Goal: Task Accomplishment & Management: Manage account settings

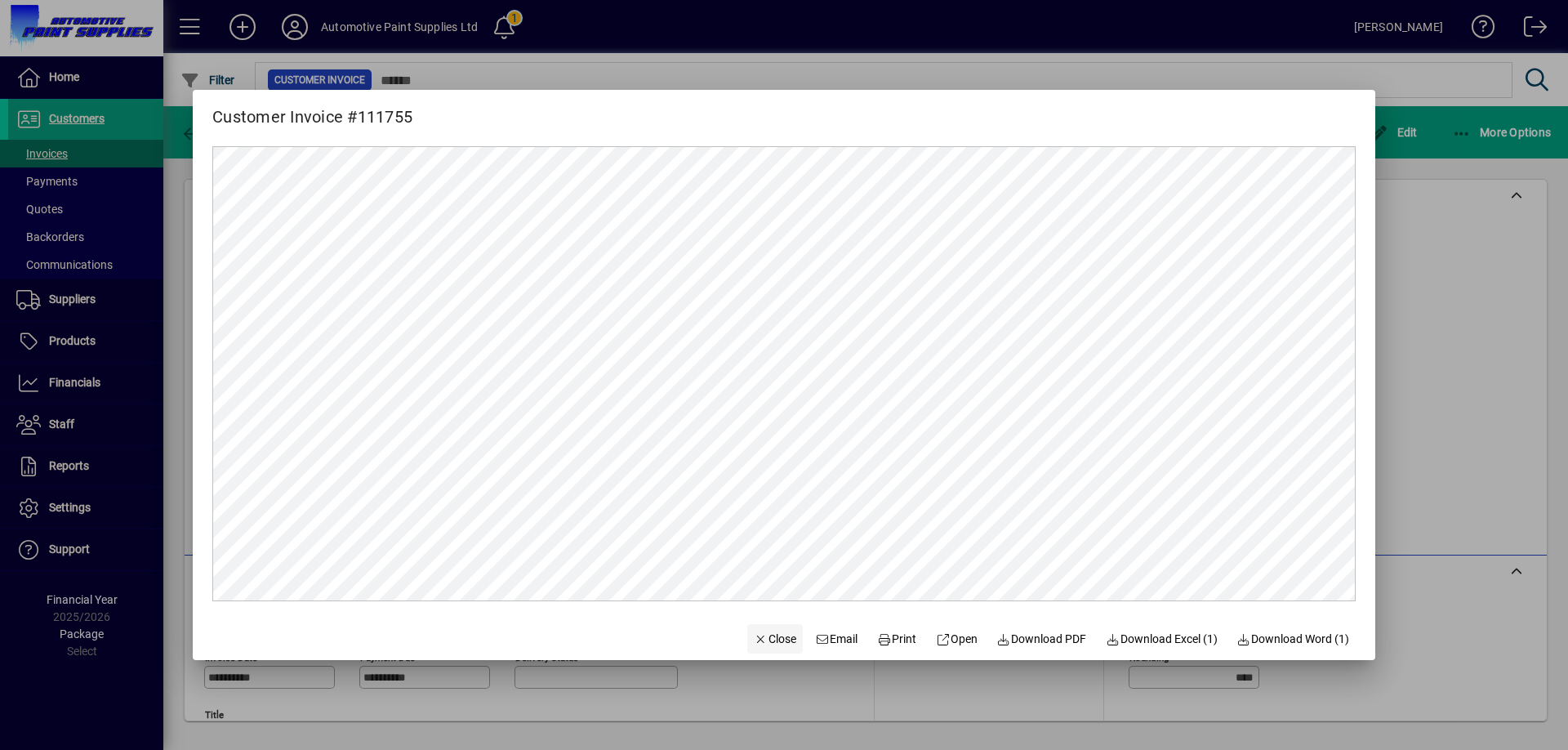
click at [761, 639] on span "Close" at bounding box center [775, 639] width 43 height 17
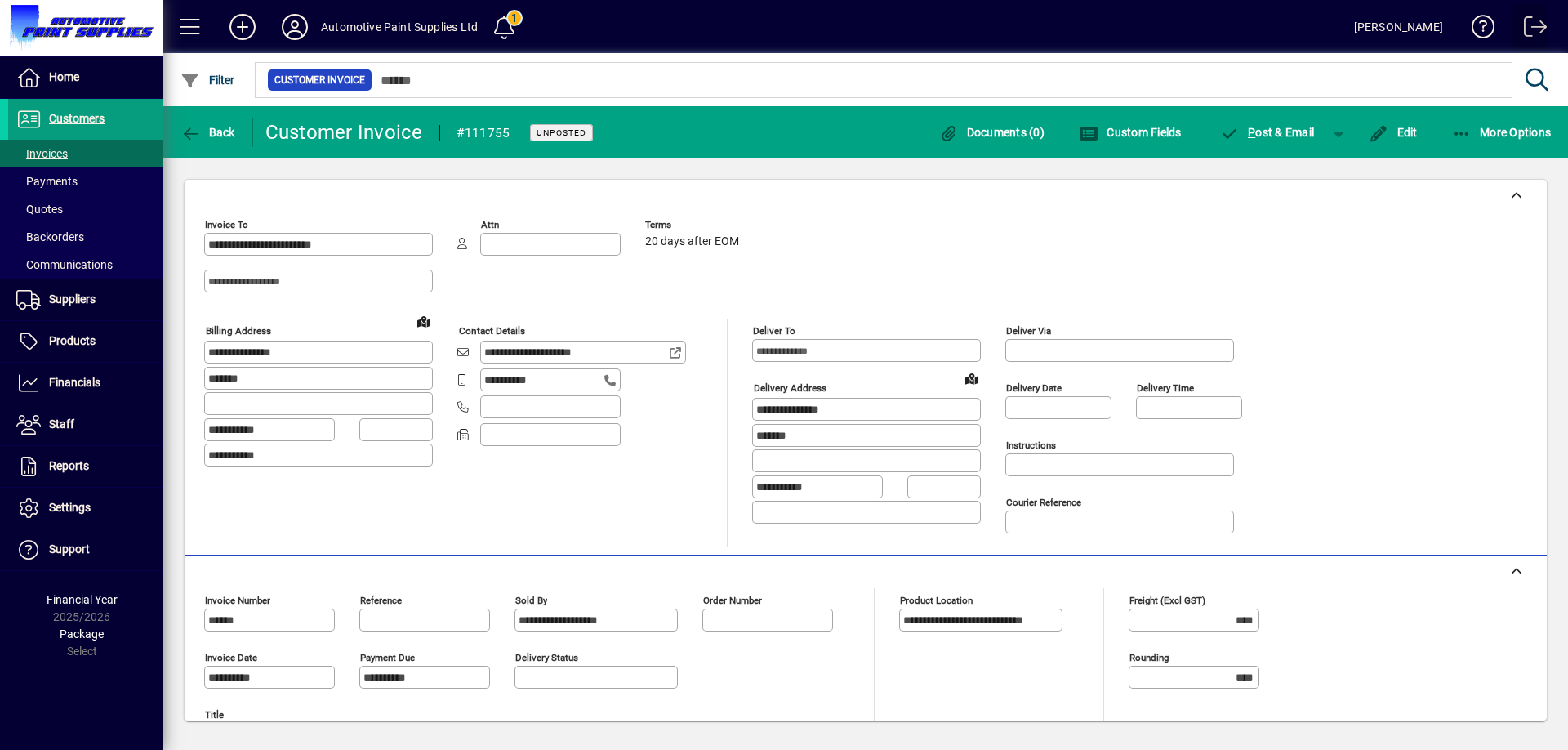
click at [1538, 27] on span at bounding box center [1530, 30] width 40 height 40
